Goal: Transaction & Acquisition: Purchase product/service

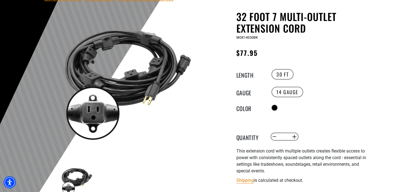
scroll to position [55, 0]
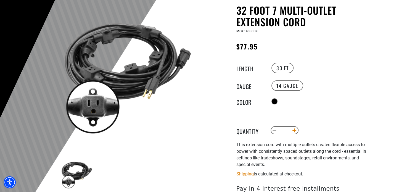
click at [294, 128] on button "Increase quantity for 32 Foot 7 Multi-Outlet Extension Cord" at bounding box center [294, 130] width 9 height 9
type input "*"
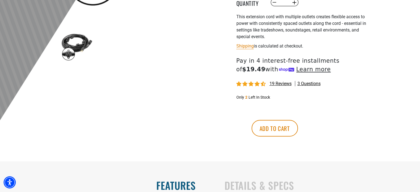
scroll to position [193, 0]
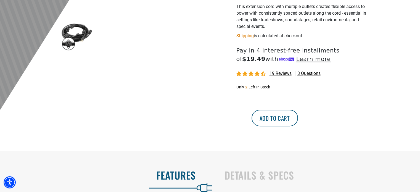
click at [298, 119] on button "Add to cart" at bounding box center [275, 118] width 46 height 17
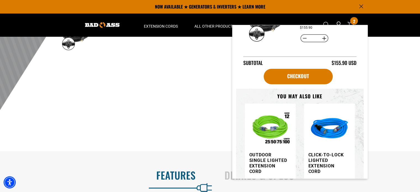
scroll to position [55, 0]
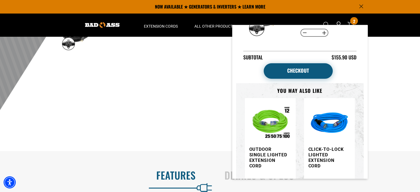
click at [291, 68] on link "Checkout" at bounding box center [298, 70] width 69 height 15
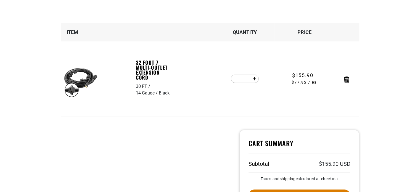
scroll to position [110, 0]
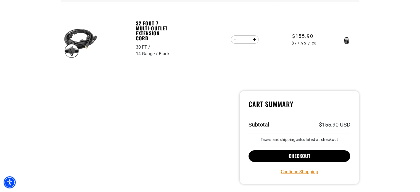
click at [298, 154] on button "Checkout" at bounding box center [300, 156] width 102 height 12
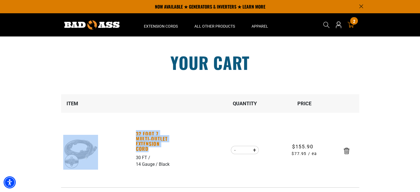
drag, startPoint x: 133, startPoint y: 133, endPoint x: 162, endPoint y: 149, distance: 33.7
click at [162, 149] on tr "32 Foot 7 Multi-Outlet Extension Cord 30 FT 14 Gauge Black 32 Foot 7 Multi-Outl…" at bounding box center [210, 150] width 298 height 75
copy tr "32 Foot 7 Multi-Outlet Extension Cord 30 FT 14 Gauge Black 32 Foot 7 Multi-Outl…"
